Goal: Task Accomplishment & Management: Use online tool/utility

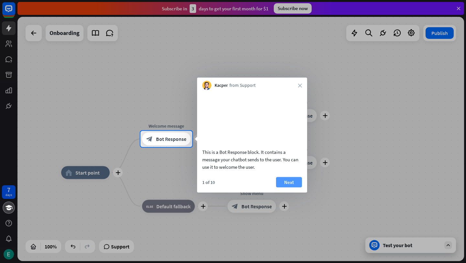
click at [291, 187] on button "Next" at bounding box center [289, 182] width 26 height 10
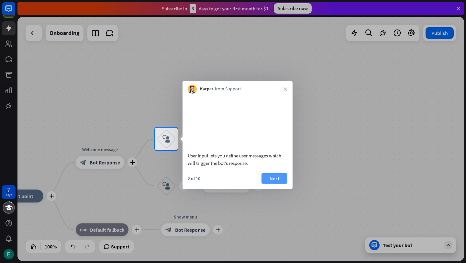
click at [276, 183] on button "Next" at bounding box center [274, 178] width 26 height 10
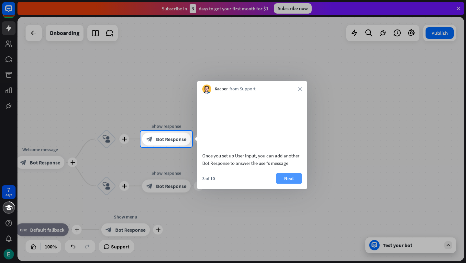
click at [285, 183] on button "Next" at bounding box center [289, 178] width 26 height 10
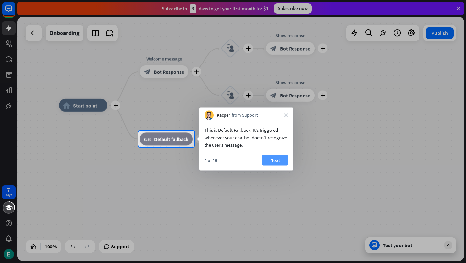
click at [279, 159] on button "Next" at bounding box center [275, 160] width 26 height 10
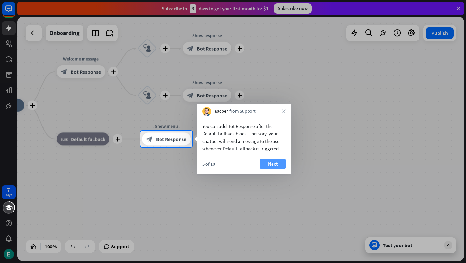
click at [281, 163] on button "Next" at bounding box center [273, 164] width 26 height 10
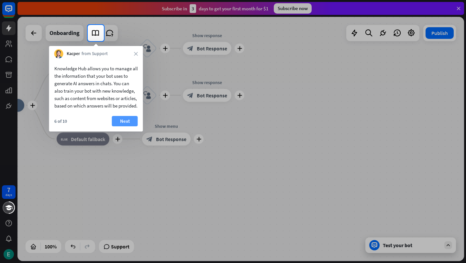
click at [121, 126] on button "Next" at bounding box center [125, 121] width 26 height 10
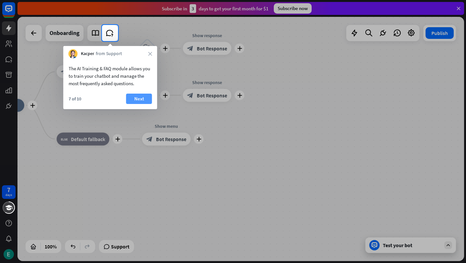
click at [140, 101] on button "Next" at bounding box center [139, 98] width 26 height 10
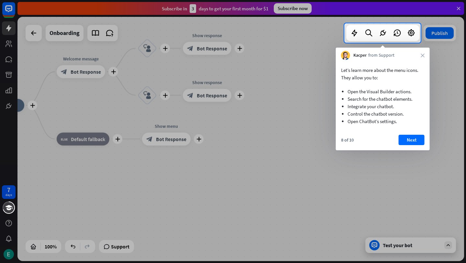
click at [412, 136] on button "Next" at bounding box center [412, 140] width 26 height 10
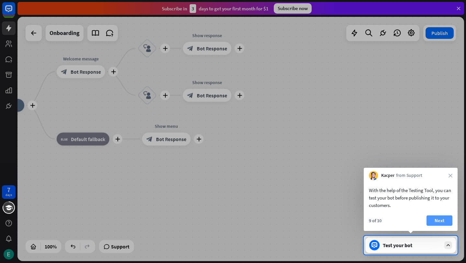
click at [436, 220] on button "Next" at bounding box center [439, 220] width 26 height 10
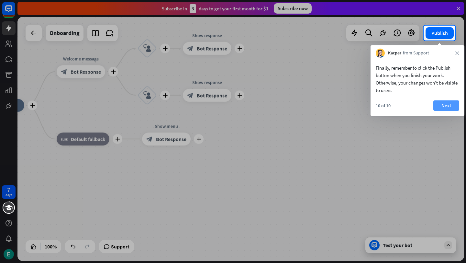
click at [444, 105] on button "Next" at bounding box center [446, 105] width 26 height 10
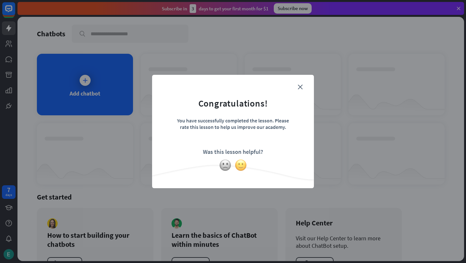
click at [240, 164] on img at bounding box center [241, 165] width 12 height 12
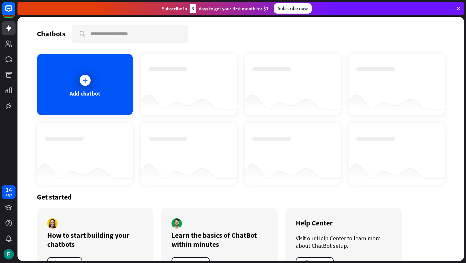
click at [459, 8] on icon at bounding box center [458, 8] width 6 height 6
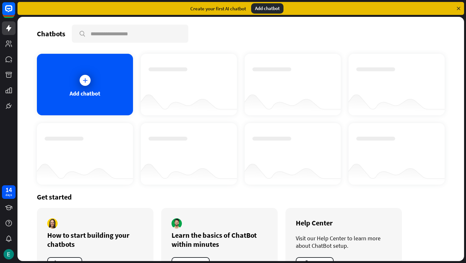
click at [270, 7] on div "Add chatbot" at bounding box center [267, 8] width 32 height 10
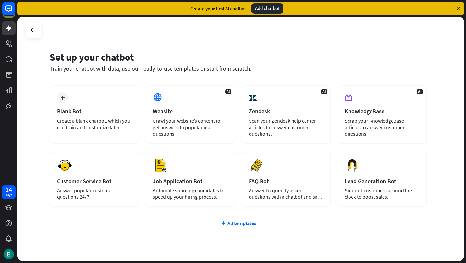
click at [459, 5] on div "Create your first AI chatbot Add chatbot" at bounding box center [240, 8] width 446 height 13
click at [459, 5] on icon at bounding box center [458, 8] width 6 height 6
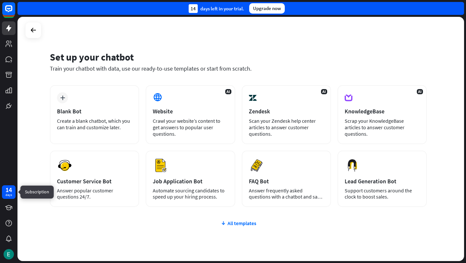
click at [7, 193] on div "days" at bounding box center [8, 194] width 6 height 5
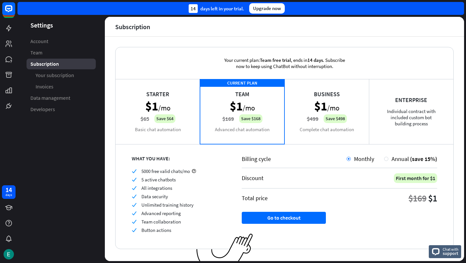
click at [166, 113] on div "Starter $1 /mo $65 Save $64 Basic chat automation" at bounding box center [157, 111] width 84 height 65
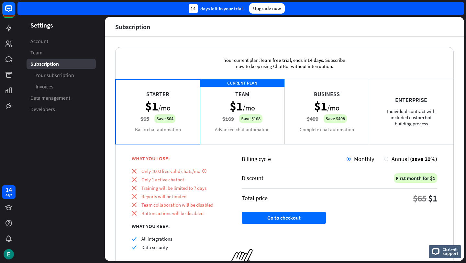
click at [268, 119] on div "CURRENT PLAN Team $1 /mo $169 Save $168 Advanced chat automation" at bounding box center [242, 111] width 84 height 65
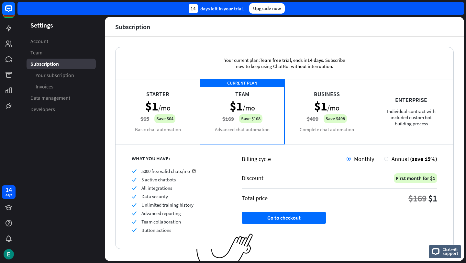
click at [126, 116] on div "Starter $1 /mo $65 Save $64 Basic chat automation" at bounding box center [157, 111] width 84 height 65
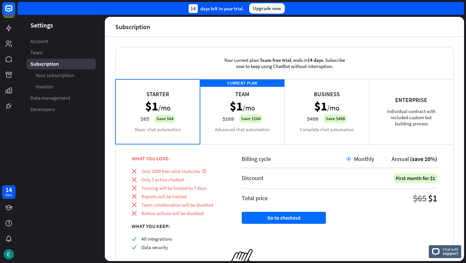
click at [243, 126] on div "CURRENT PLAN Team $1 /mo $169 Save $168 Advanced chat automation" at bounding box center [242, 111] width 84 height 65
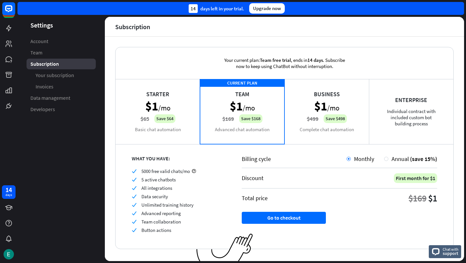
click at [311, 122] on div "Business $1 /mo $499 Save $498 Complete chat automation" at bounding box center [326, 111] width 84 height 65
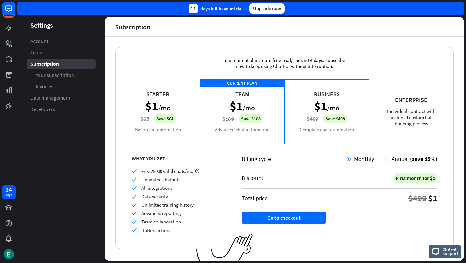
click at [252, 123] on div "CURRENT PLAN Team $1 /mo $169 Save $168 Advanced chat automation" at bounding box center [242, 111] width 84 height 65
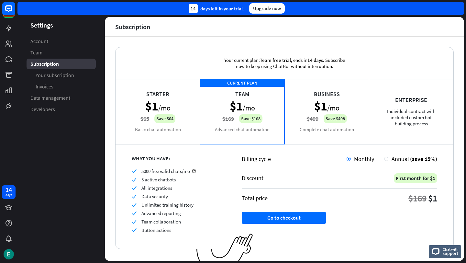
click at [413, 124] on div "Enterprise Individual contract with included custom bot building process" at bounding box center [411, 111] width 84 height 65
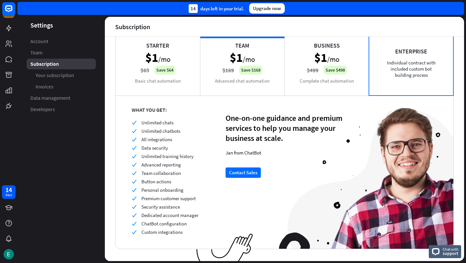
scroll to position [60, 0]
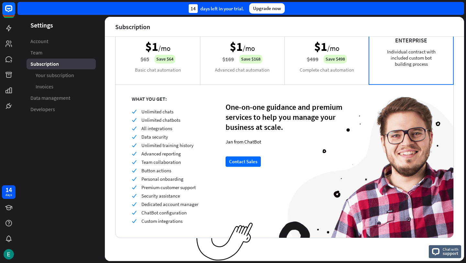
click at [304, 77] on div "Business $1 /mo $499 Save $498 Complete chat automation" at bounding box center [326, 51] width 84 height 65
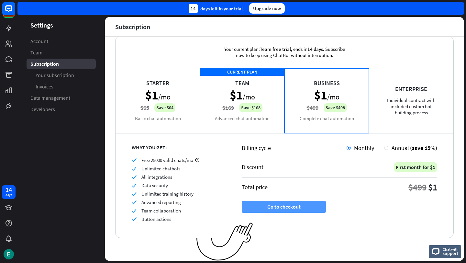
click at [303, 210] on button "Go to checkout" at bounding box center [284, 207] width 84 height 12
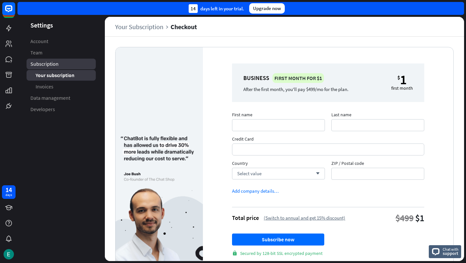
click at [61, 62] on link "Subscription" at bounding box center [61, 64] width 69 height 11
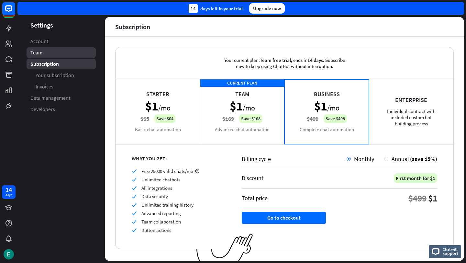
click at [51, 51] on link "Team" at bounding box center [61, 52] width 69 height 11
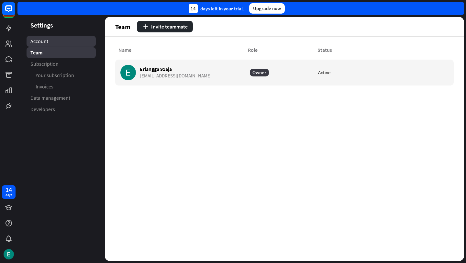
click at [50, 40] on link "Account" at bounding box center [61, 41] width 69 height 11
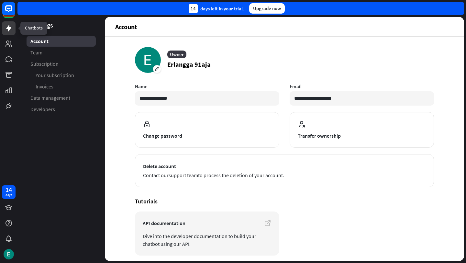
click at [6, 28] on icon at bounding box center [8, 28] width 5 height 6
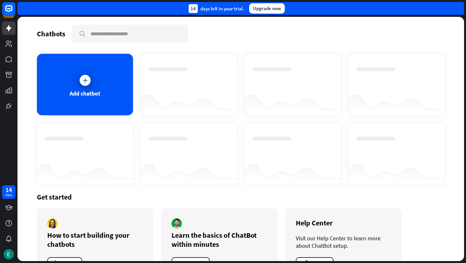
scroll to position [26, 0]
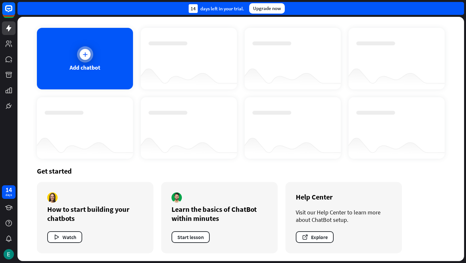
click at [91, 71] on div "Add chatbot" at bounding box center [85, 58] width 96 height 61
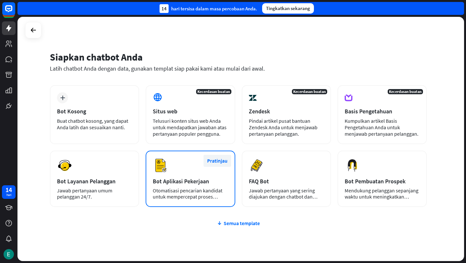
click at [220, 159] on font "Pratinjau" at bounding box center [217, 160] width 20 height 6
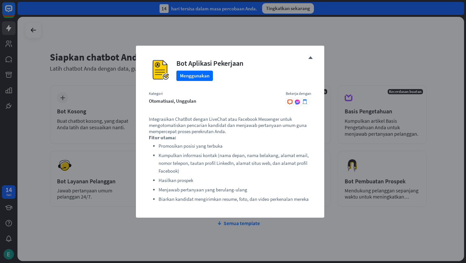
click at [335, 58] on div "menutup Bot Aplikasi Pekerjaan Menggunakan Kategori otomatisasi, unggulan Beker…" at bounding box center [233, 131] width 466 height 263
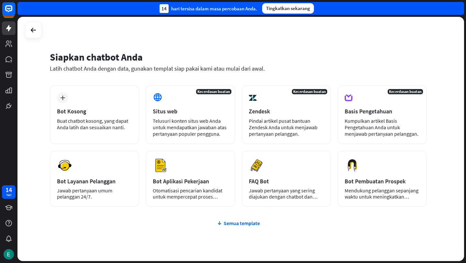
click at [237, 225] on font "Semua template" at bounding box center [242, 223] width 36 height 6
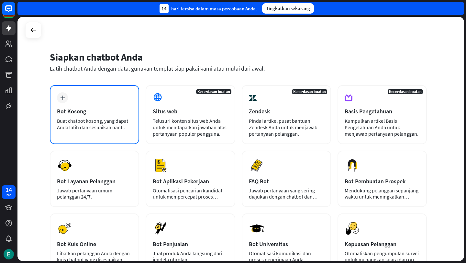
click at [117, 116] on div "plus Bot Kosong Buat chatbot kosong, yang dapat Anda latih dan sesuaikan nanti." at bounding box center [94, 114] width 89 height 59
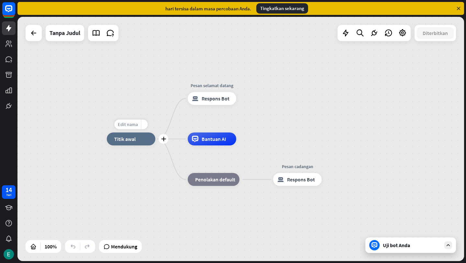
click at [131, 126] on font "Edit nama" at bounding box center [128, 124] width 20 height 6
type input "**********"
